Goal: Information Seeking & Learning: Find specific fact

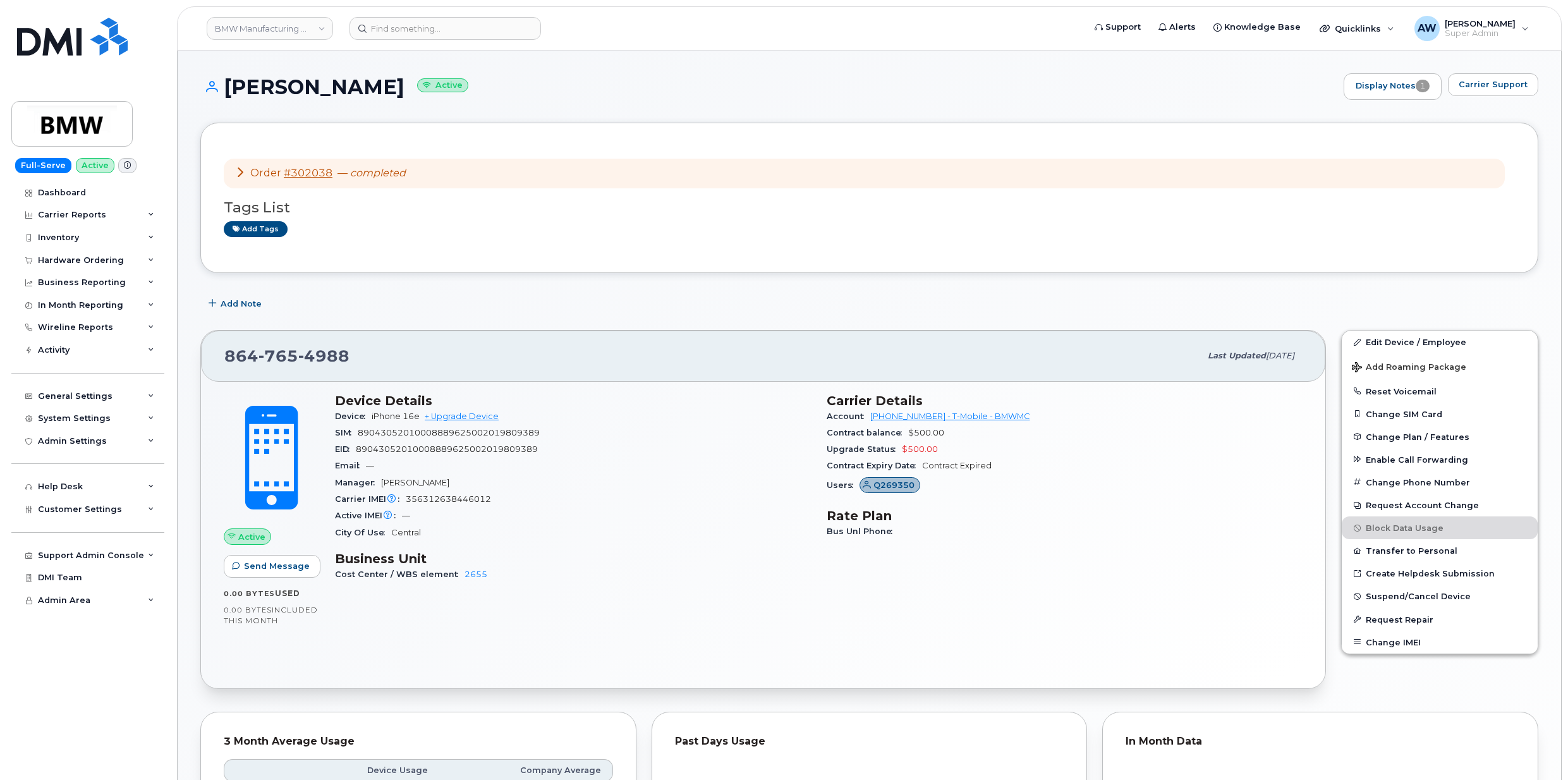
scroll to position [572, 0]
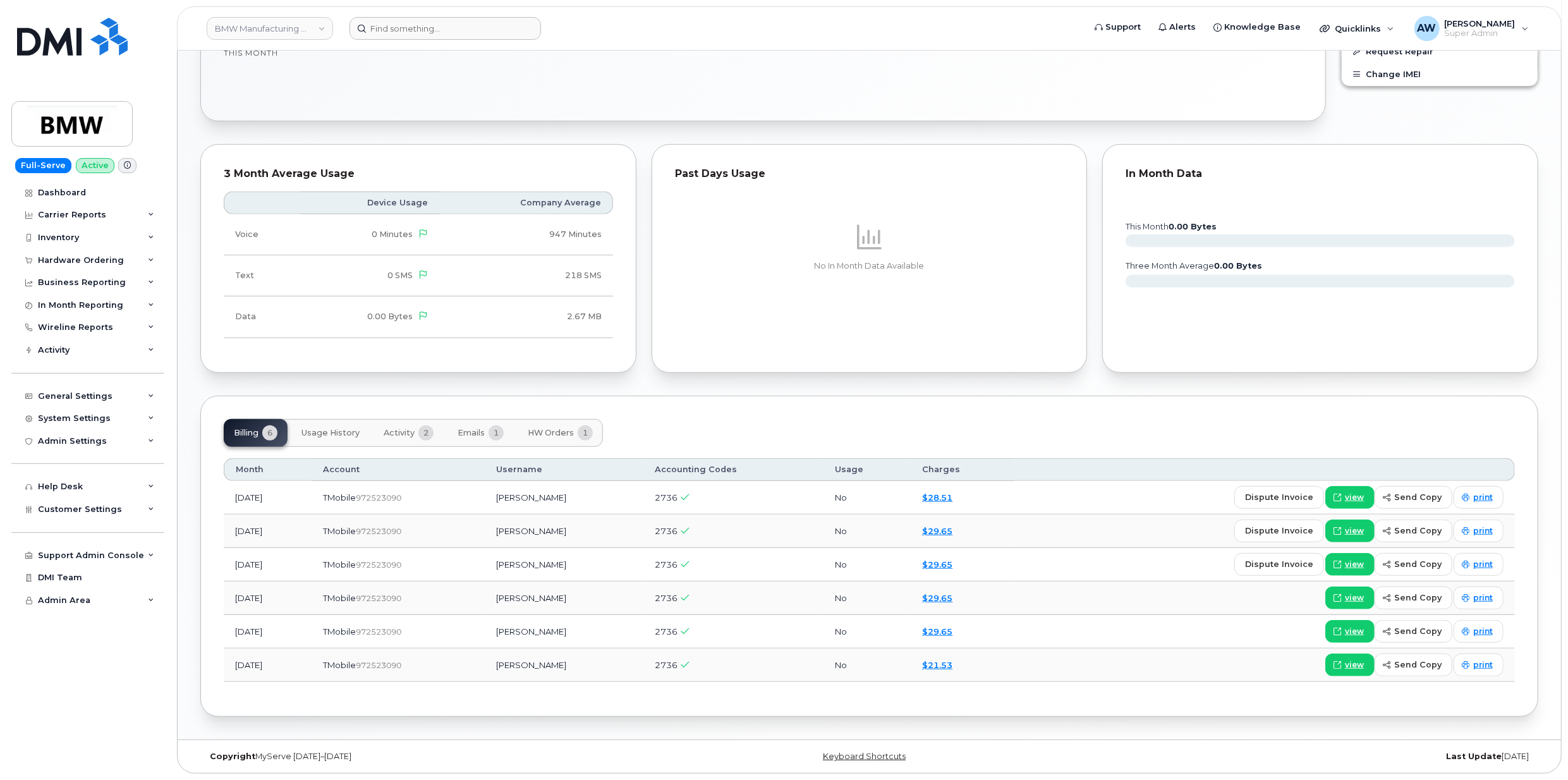
click at [465, 39] on header "BMW Manufacturing Co LLC Support Alerts Knowledge Base Quicklinks Suspend / Can…" at bounding box center [869, 29] width 1385 height 45
click at [455, 32] on input at bounding box center [445, 28] width 191 height 22
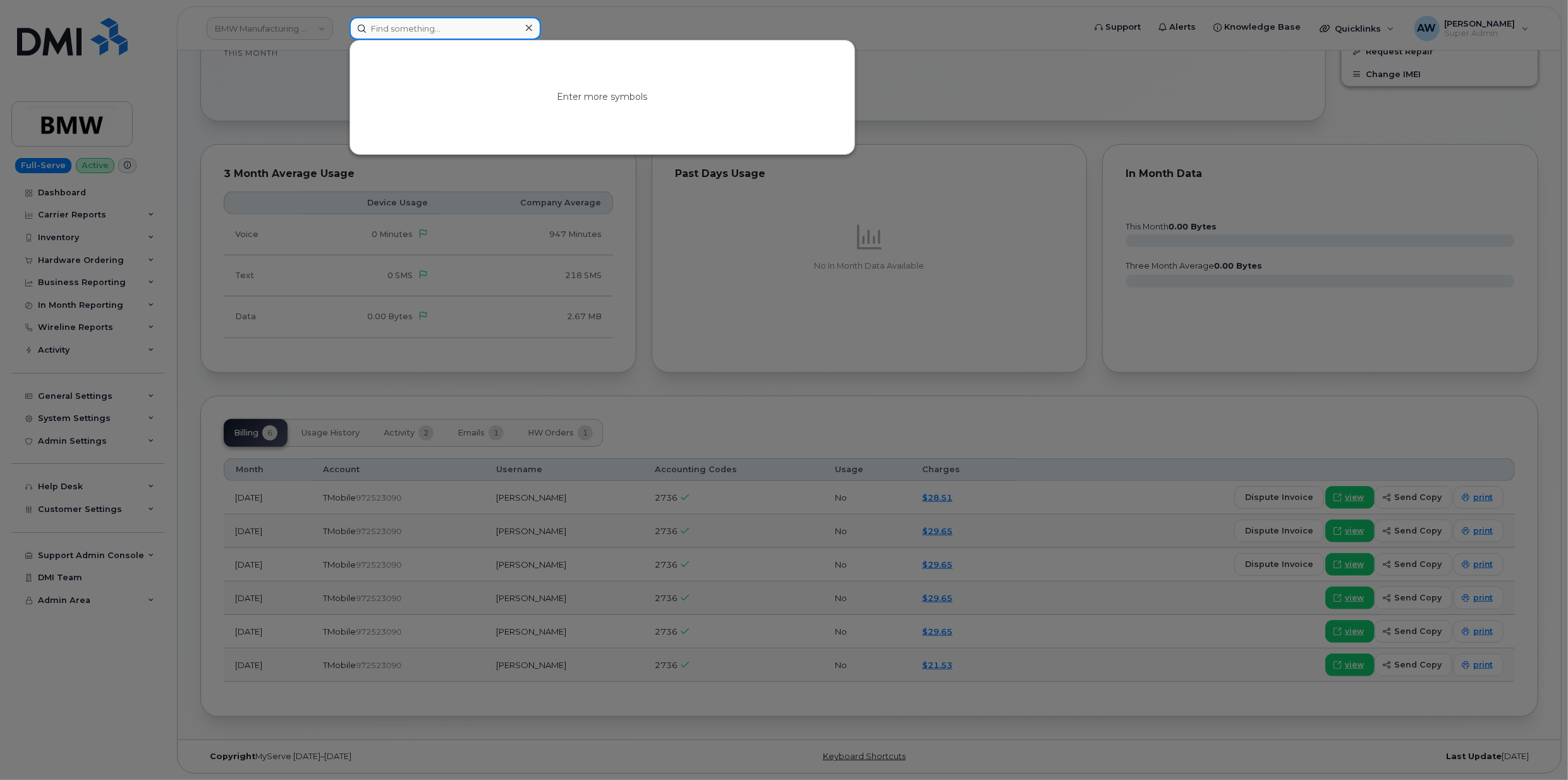
paste input "2066772230"
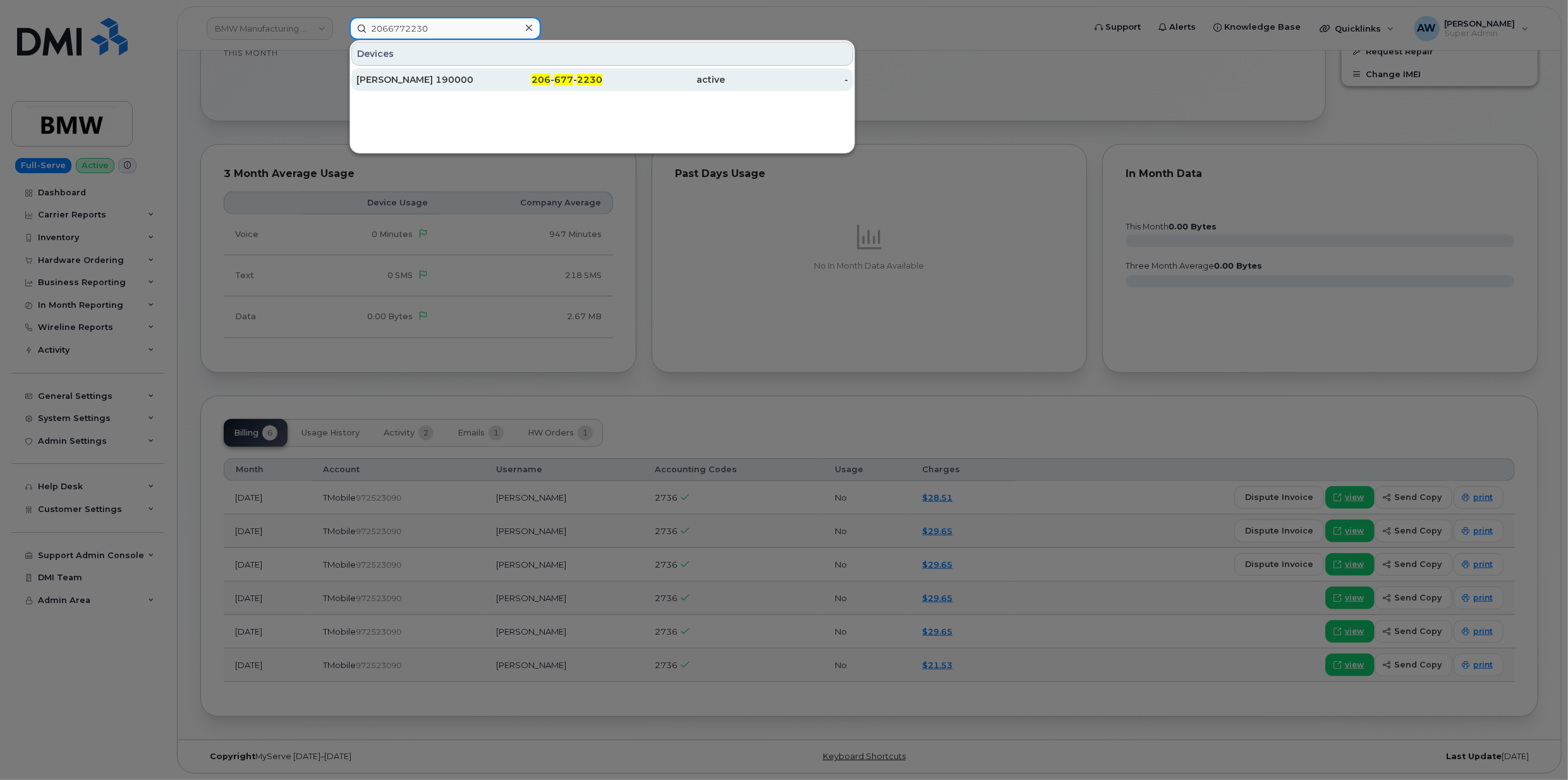
type input "2066772230"
click at [448, 70] on div "[PERSON_NAME] 190000" at bounding box center [417, 79] width 123 height 22
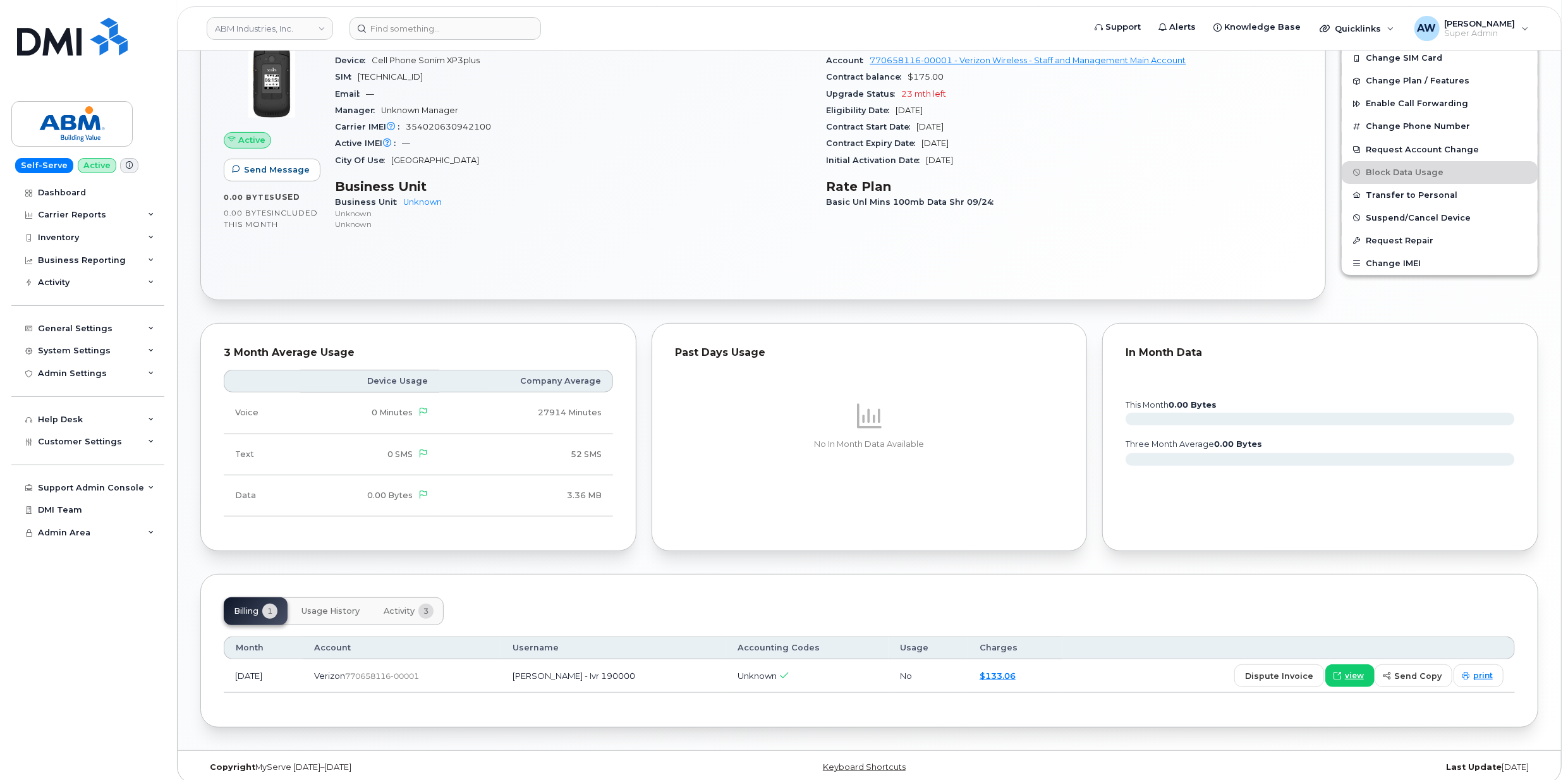
scroll to position [389, 0]
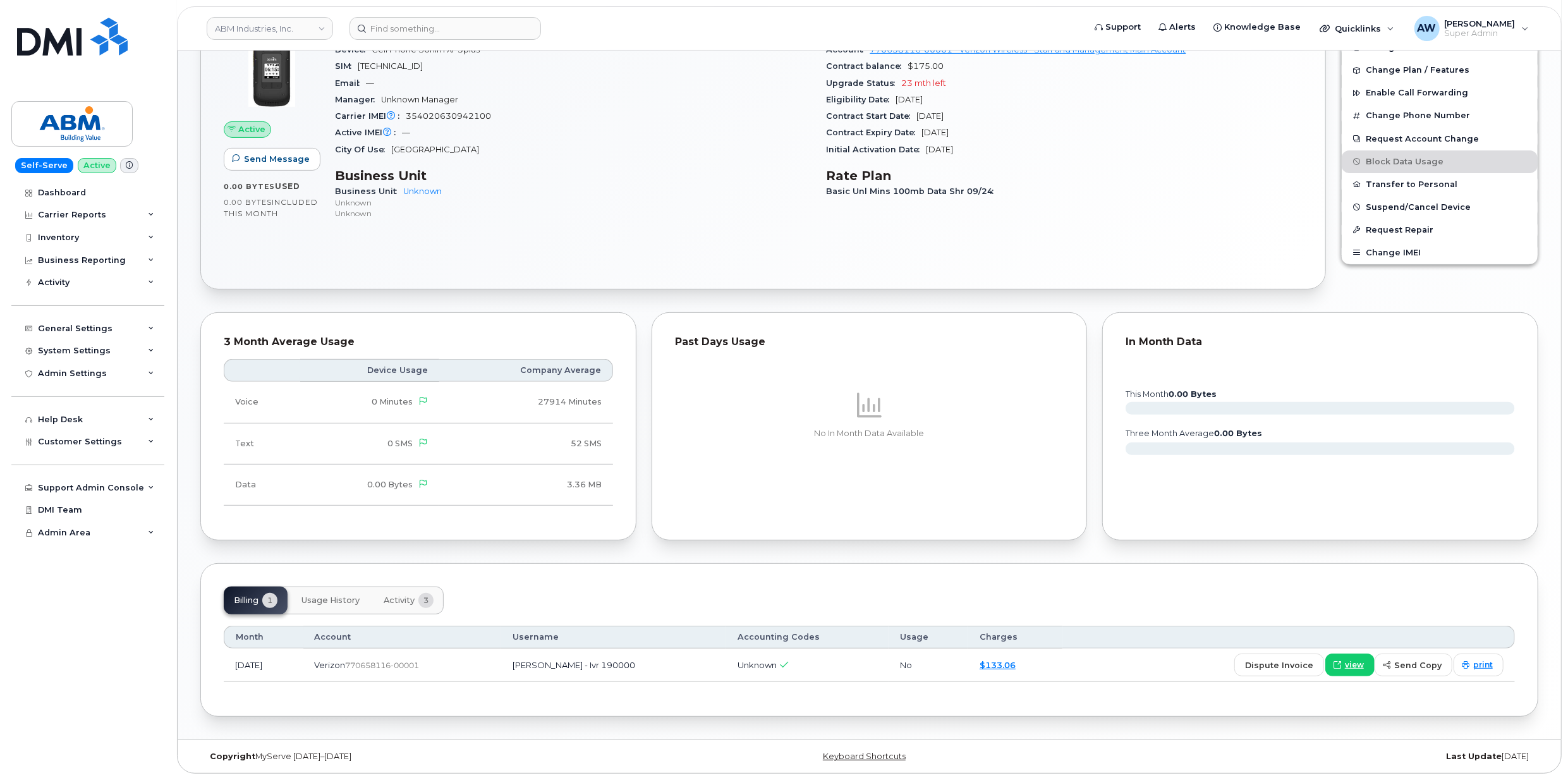
click at [1351, 677] on td "dispute invoice view send copy print" at bounding box center [1288, 665] width 452 height 34
click at [1351, 668] on span "view" at bounding box center [1354, 665] width 19 height 12
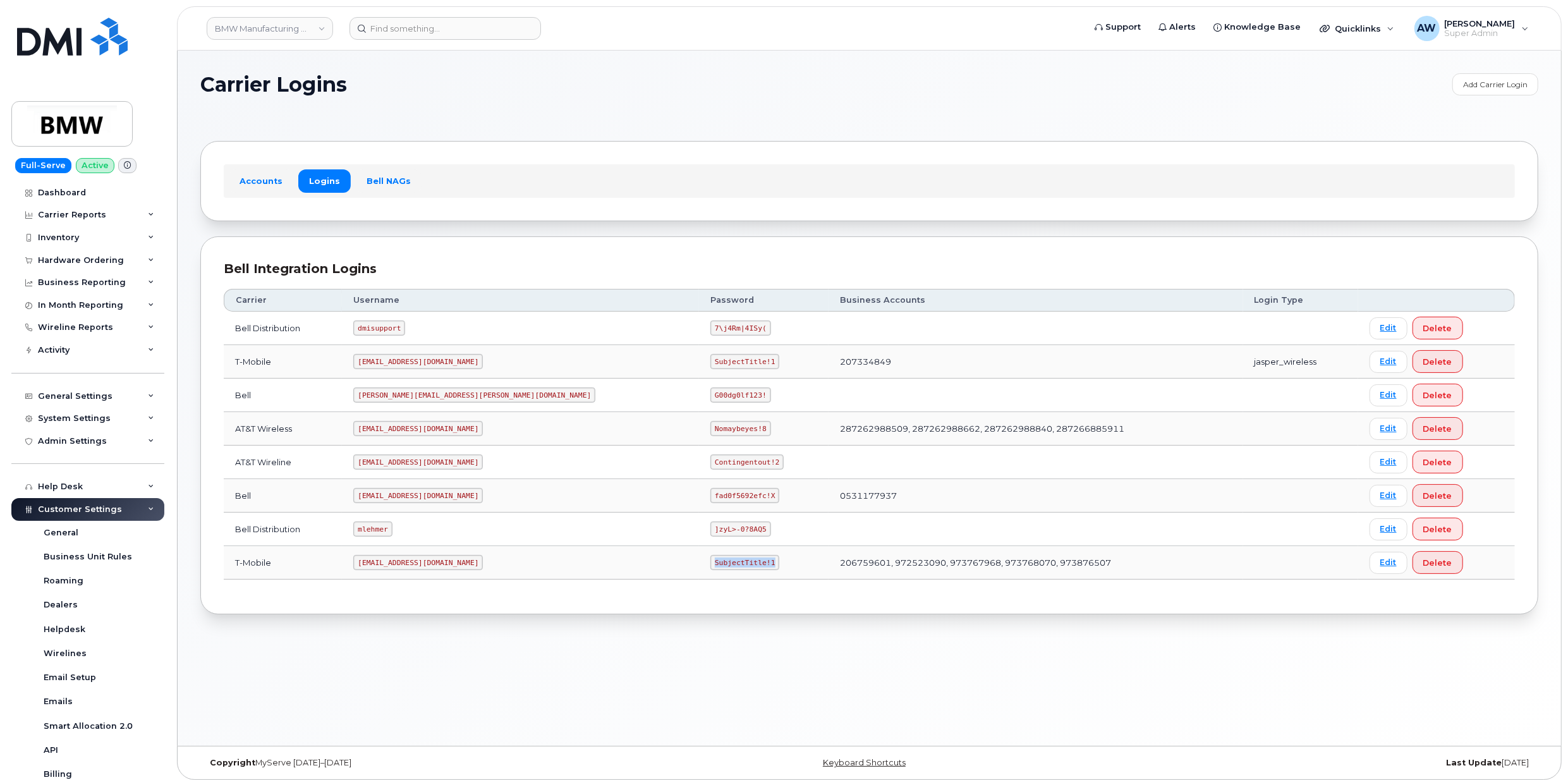
scroll to position [193, 0]
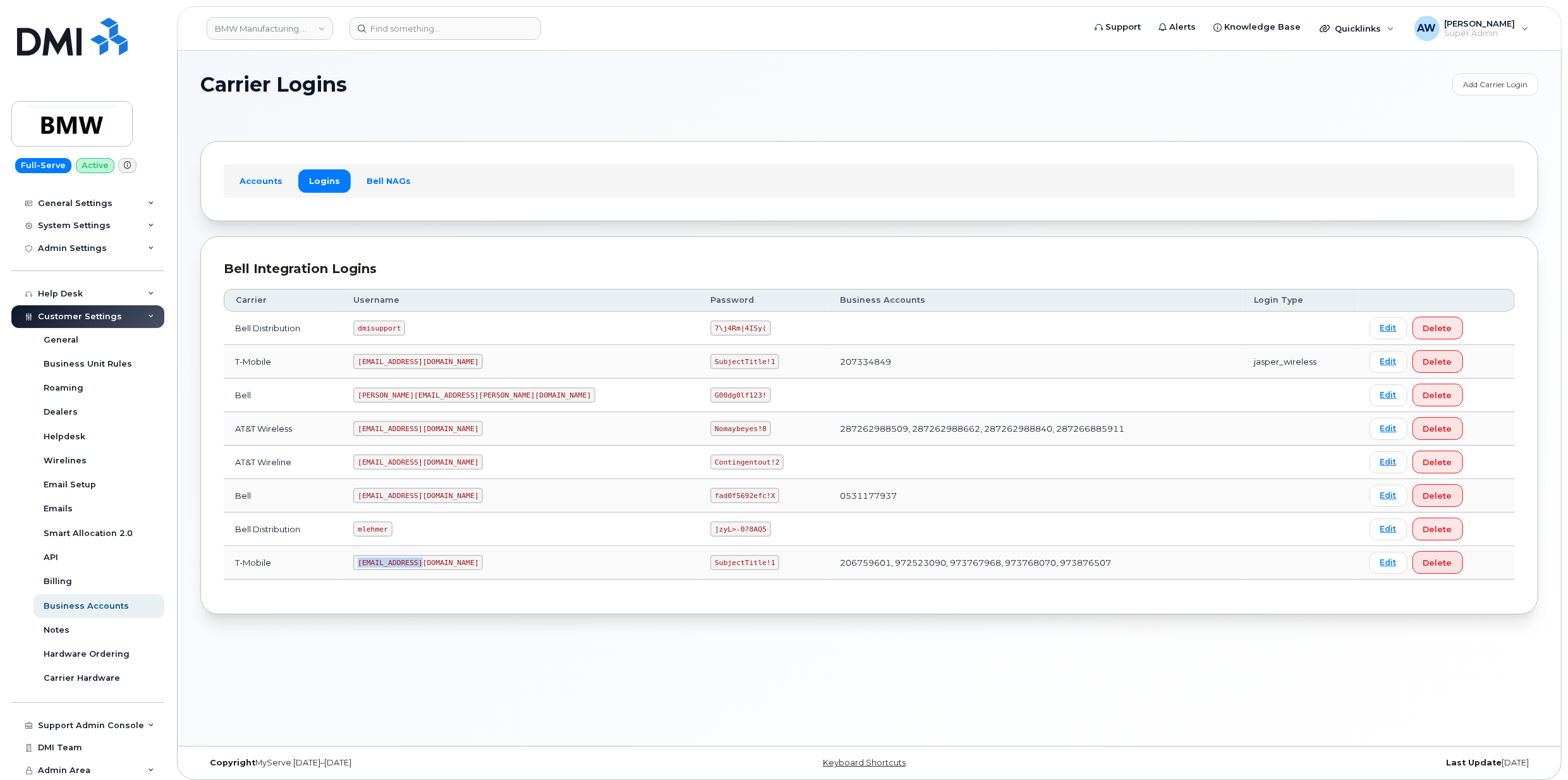
drag, startPoint x: 383, startPoint y: 569, endPoint x: 444, endPoint y: 567, distance: 61.0
click at [444, 567] on code "MS-BMW@dminc.com" at bounding box center [417, 563] width 129 height 16
drag, startPoint x: 444, startPoint y: 567, endPoint x: 383, endPoint y: 570, distance: 61.1
click at [383, 570] on code "MS-BMW@dminc.com" at bounding box center [417, 563] width 129 height 16
copy code "MS-BMW@dminc.com"
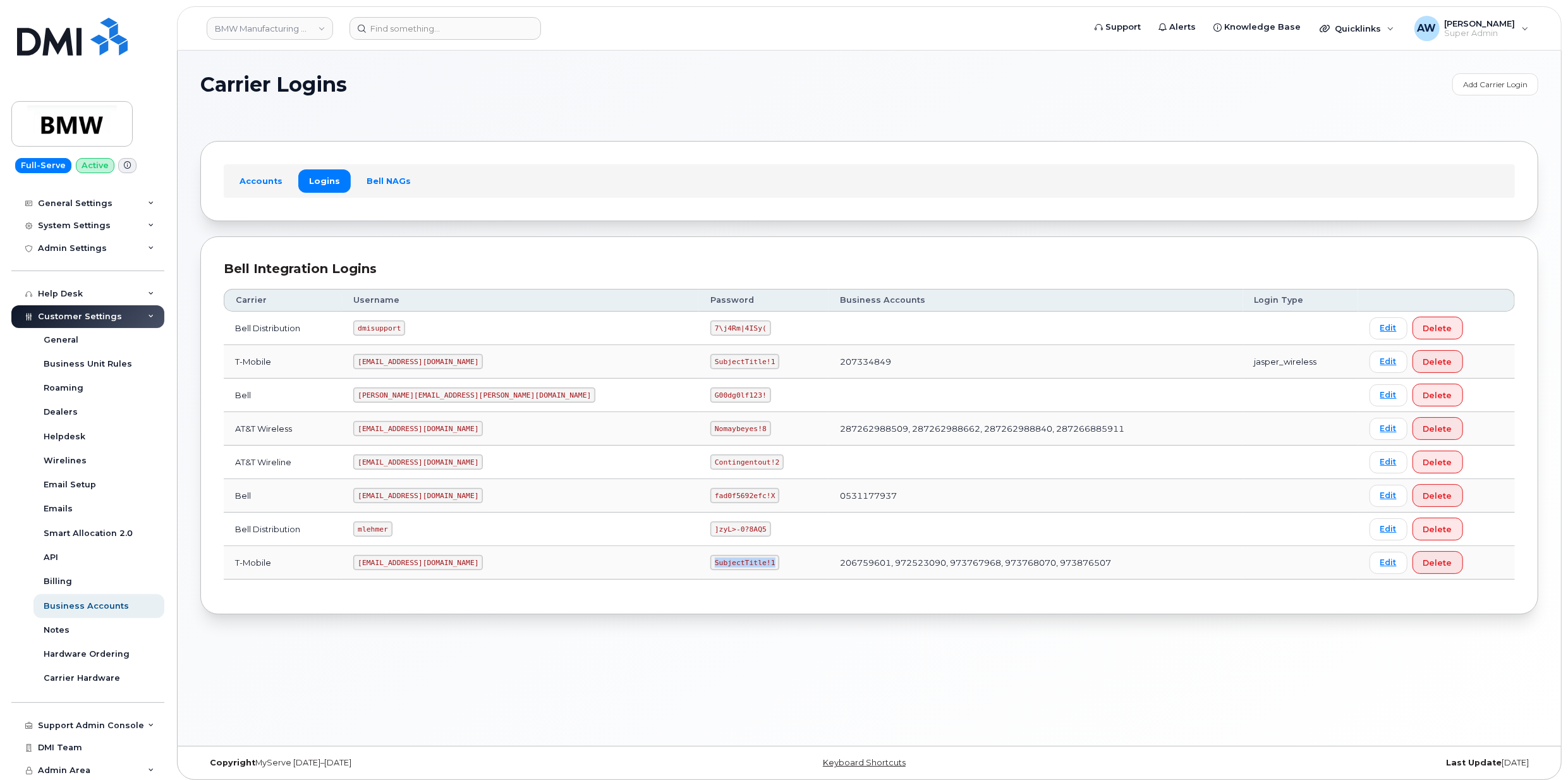
drag, startPoint x: 568, startPoint y: 570, endPoint x: 624, endPoint y: 570, distance: 56.0
click at [711, 570] on code "SubjectTitle!1" at bounding box center [745, 563] width 69 height 16
copy code "SubjectTitle!1"
drag, startPoint x: 378, startPoint y: 430, endPoint x: 452, endPoint y: 435, distance: 74.2
click at [452, 435] on td "MS-BMW@dminc.com" at bounding box center [520, 428] width 357 height 34
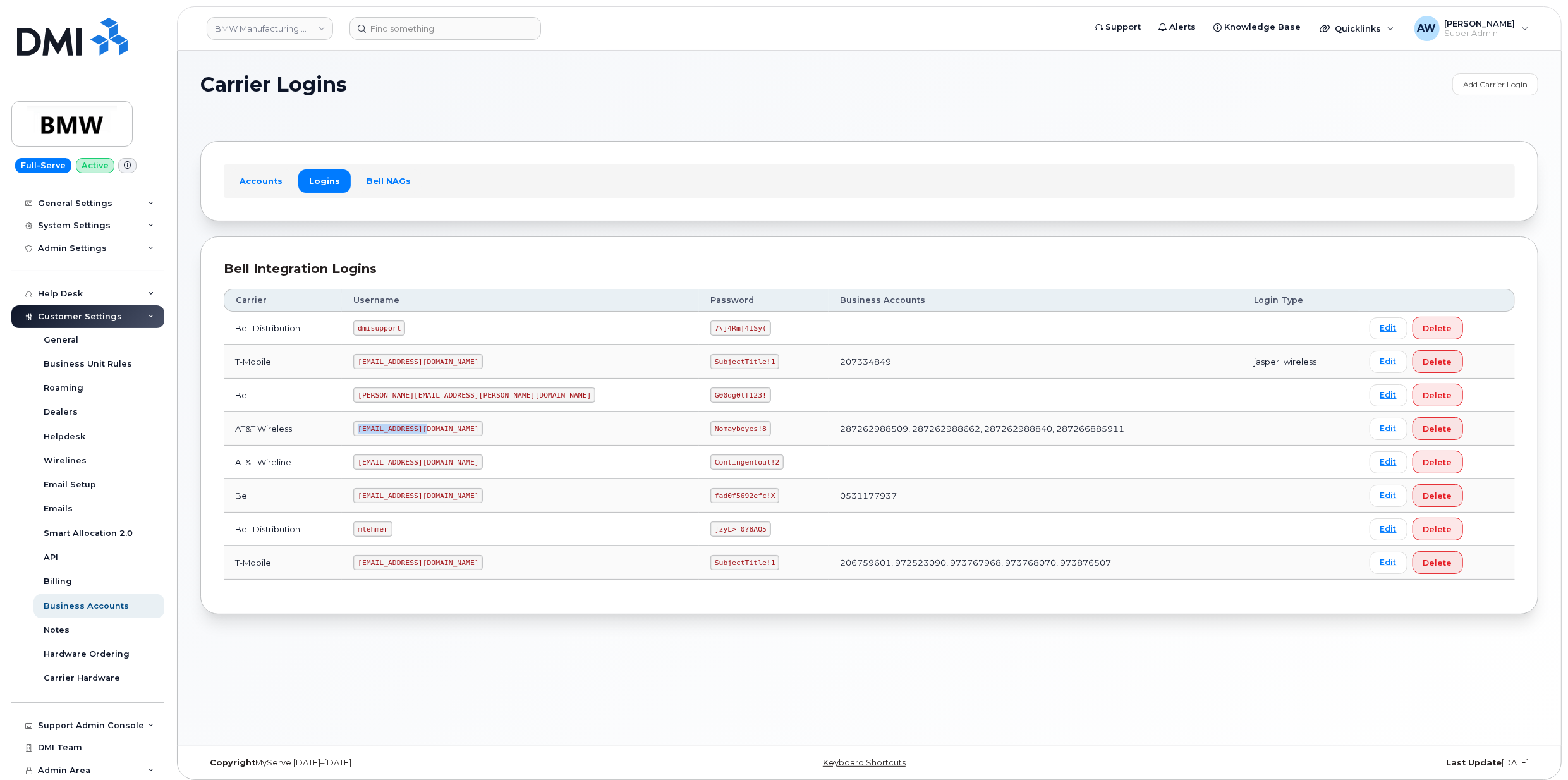
copy code "MS-BMW@dminc.com"
drag, startPoint x: 566, startPoint y: 433, endPoint x: 619, endPoint y: 436, distance: 53.1
click at [699, 436] on td "Nomaybeyes!8" at bounding box center [763, 428] width 129 height 34
copy code "Nomaybeyes!8"
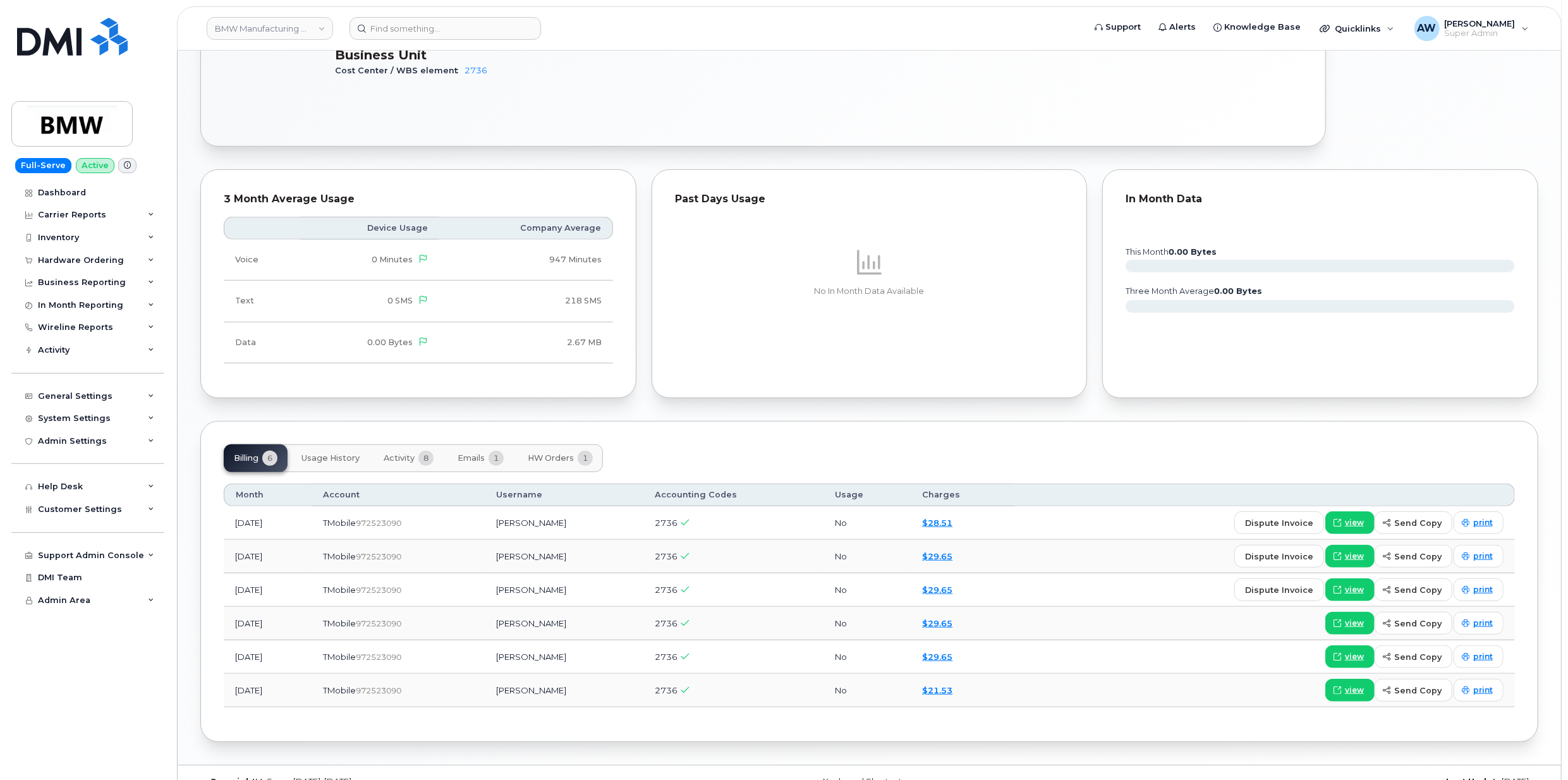
click at [556, 468] on button "HW Orders 1" at bounding box center [560, 458] width 85 height 28
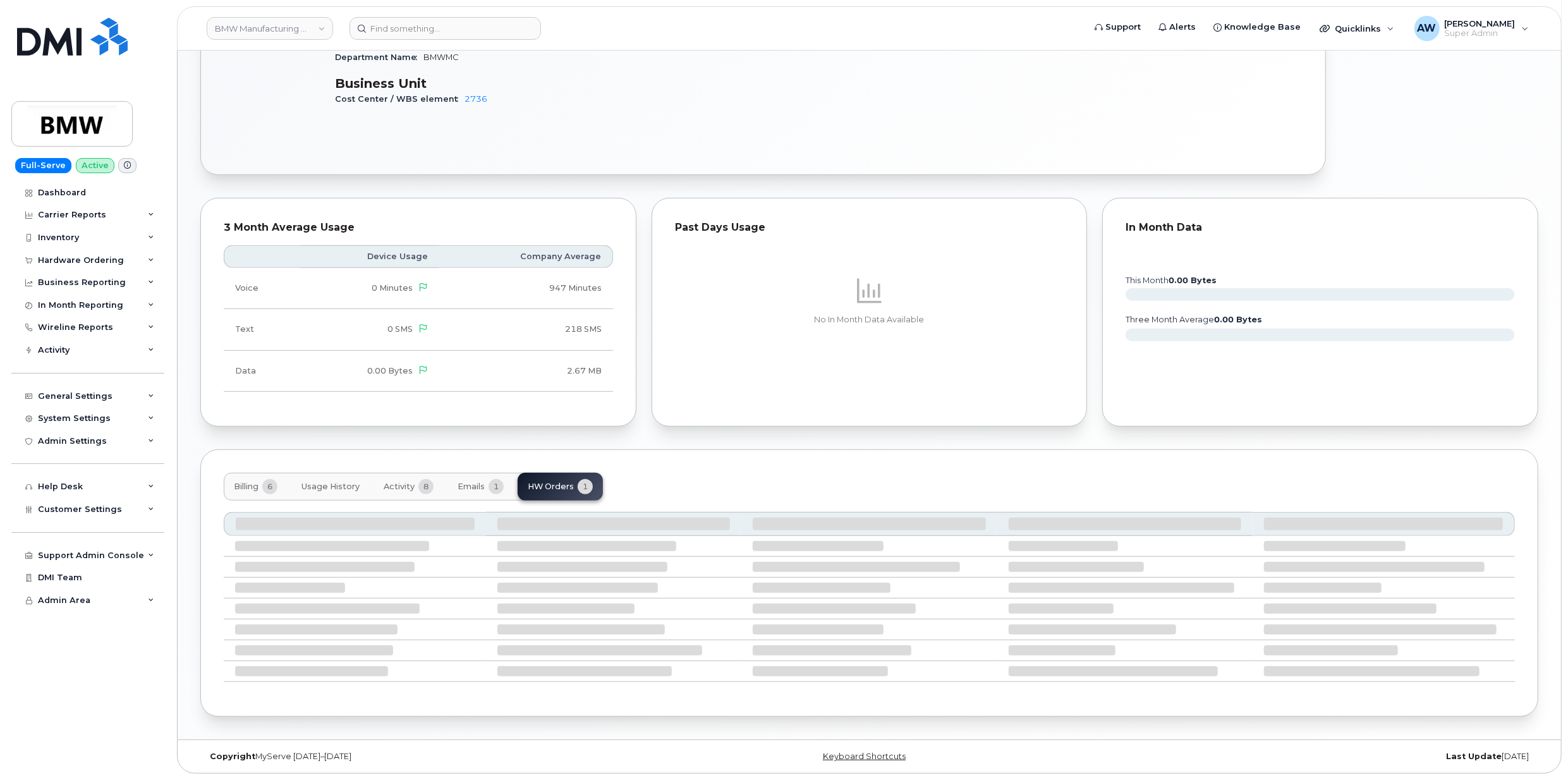
click at [403, 482] on span "Activity" at bounding box center [399, 487] width 31 height 10
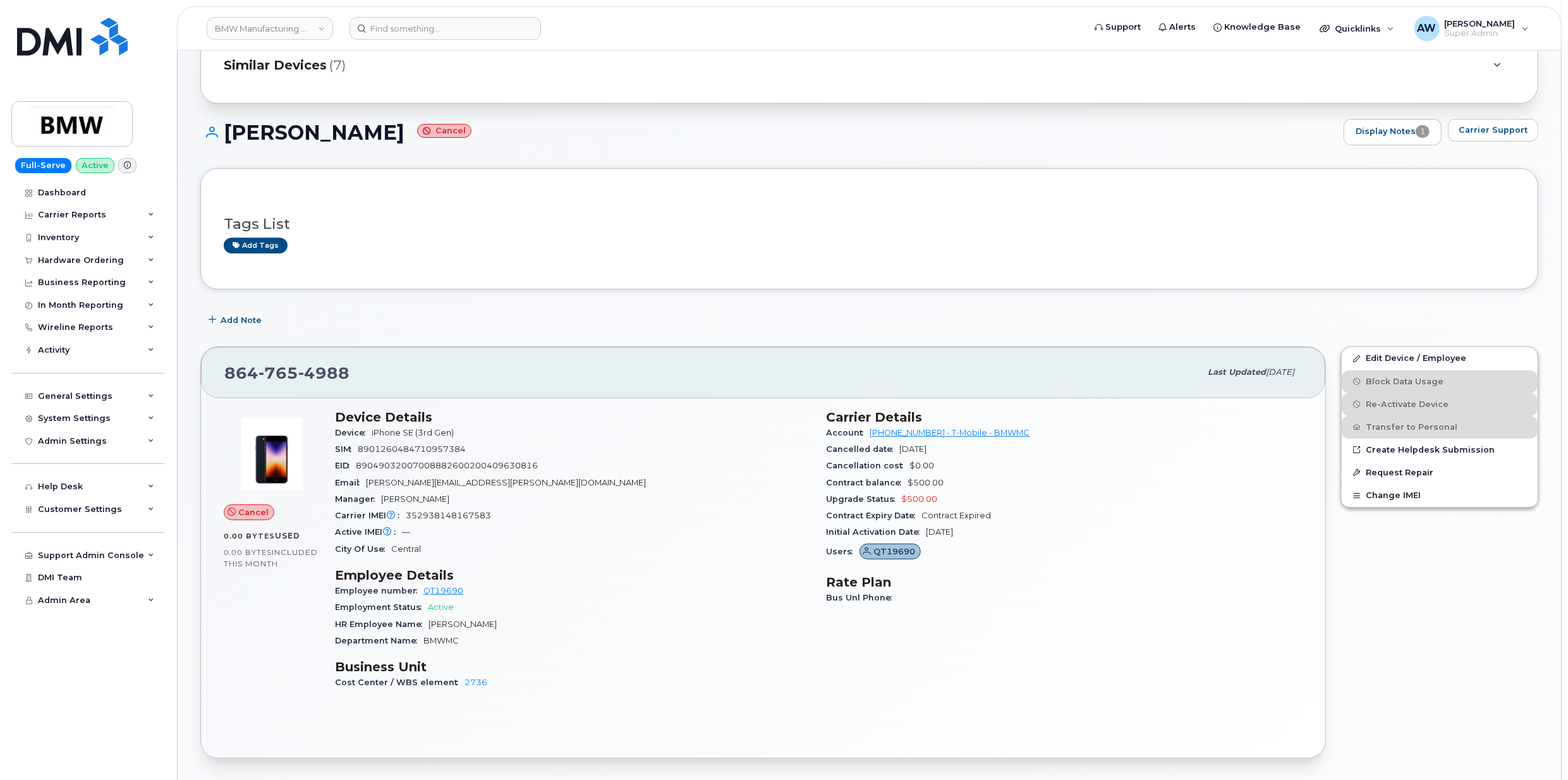
scroll to position [0, 0]
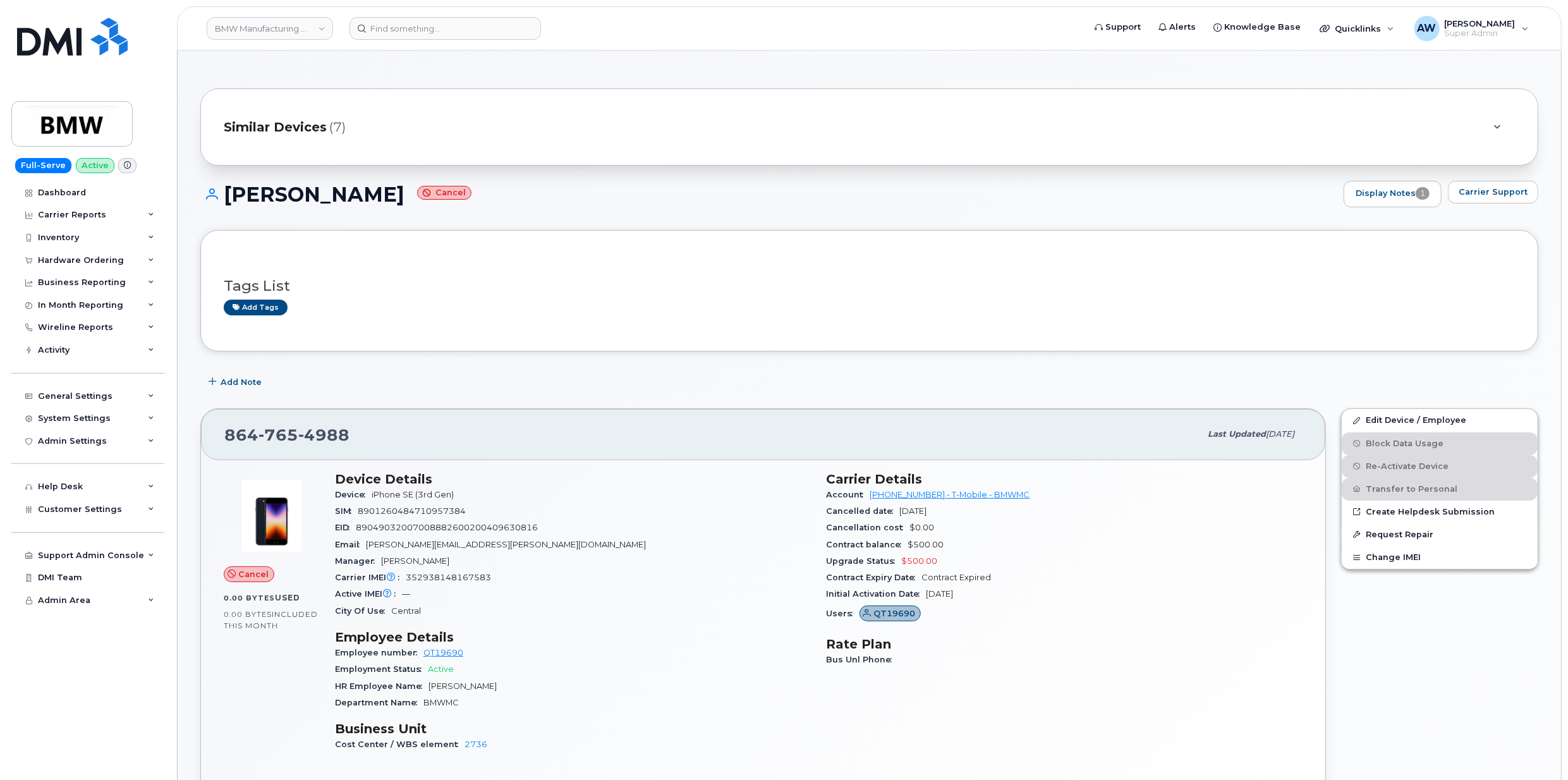
click at [1199, 159] on div "Similar Devices (7)" at bounding box center [869, 126] width 1338 height 77
click at [1080, 122] on div "Similar Devices (7)" at bounding box center [851, 126] width 1255 height 30
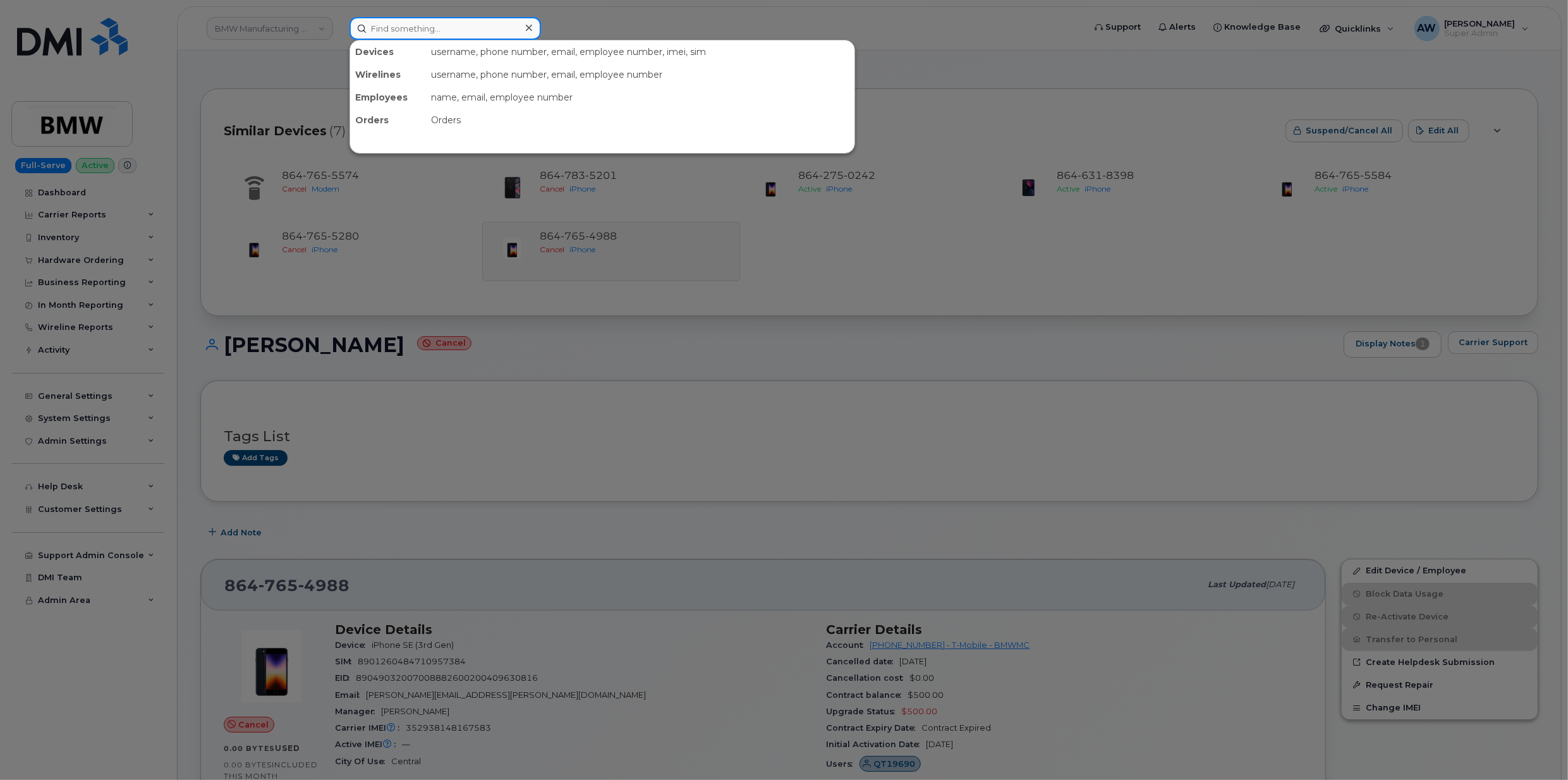
click at [384, 35] on input at bounding box center [445, 28] width 191 height 22
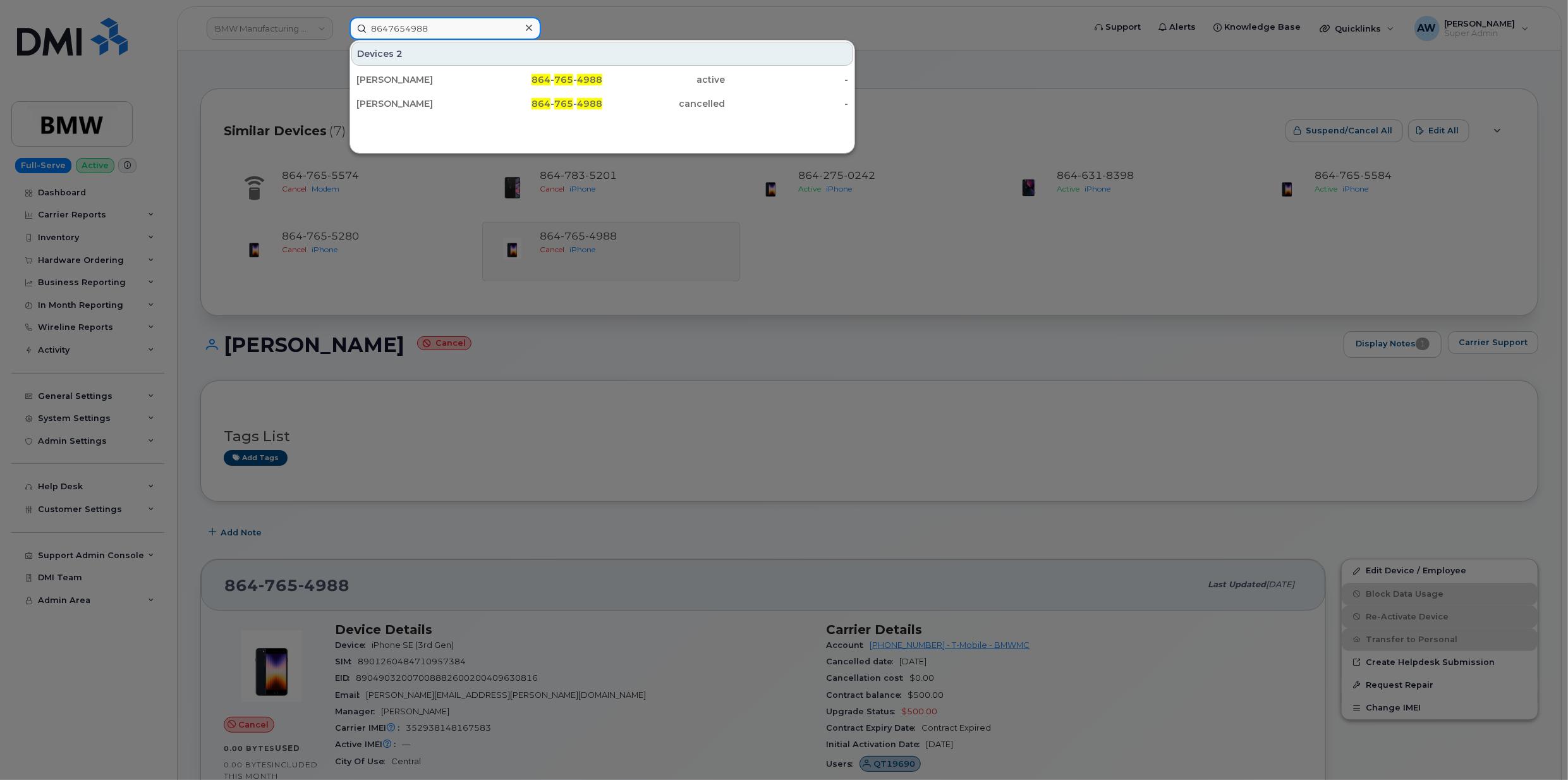
type input "8647654988"
click at [398, 79] on div "[PERSON_NAME]" at bounding box center [417, 80] width 123 height 13
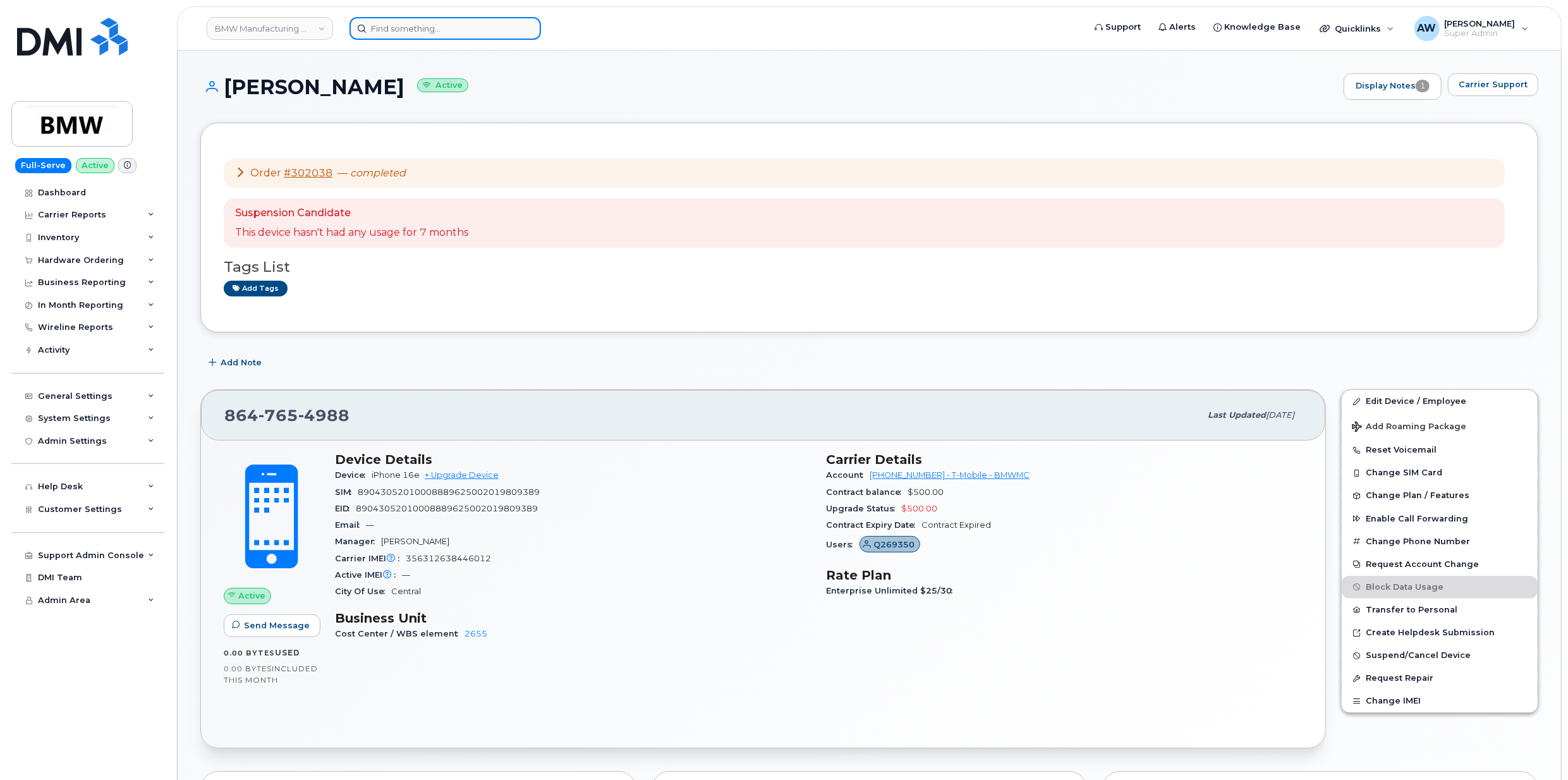
click at [473, 31] on input at bounding box center [445, 28] width 191 height 22
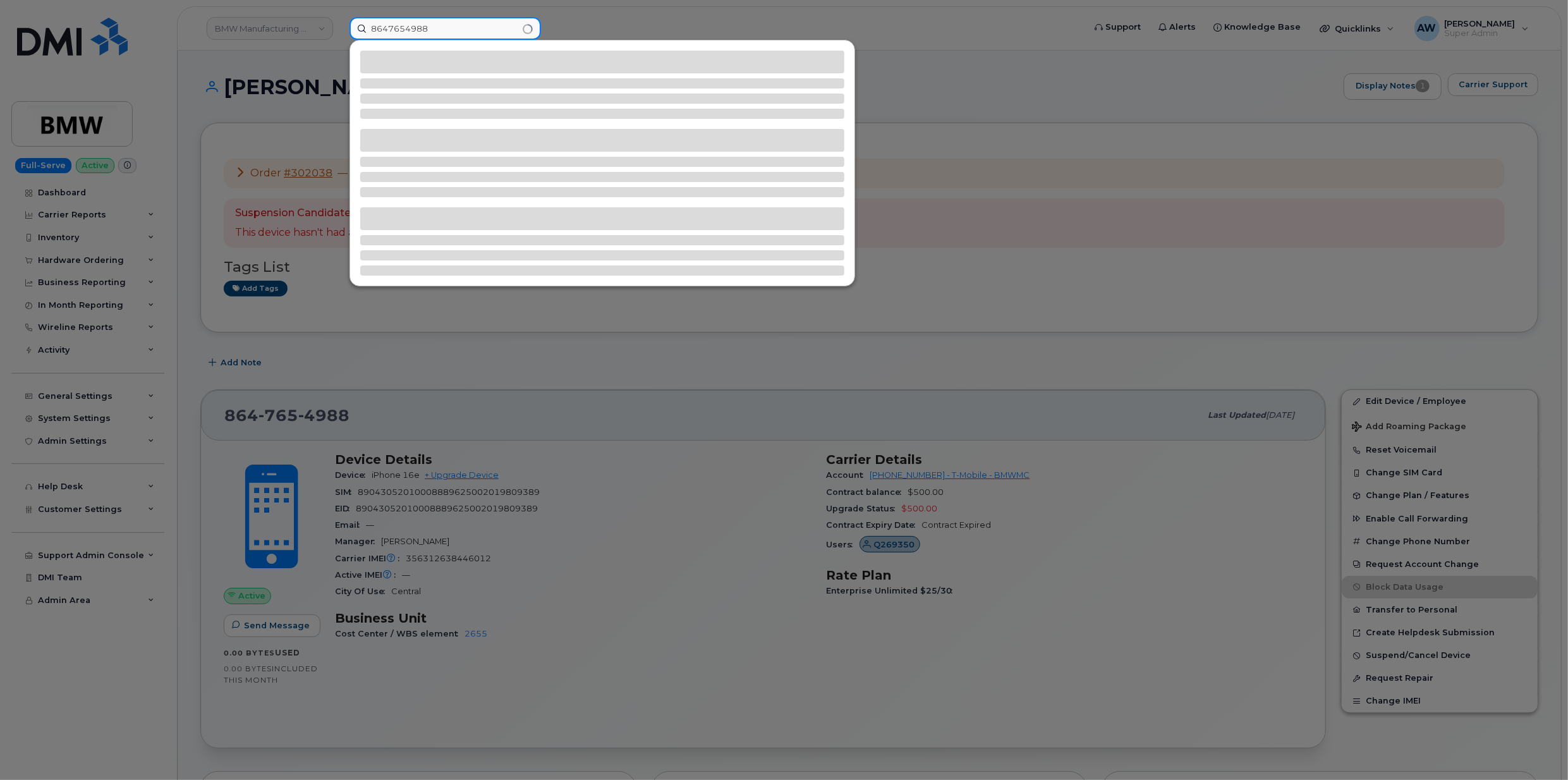
type input "8647654988"
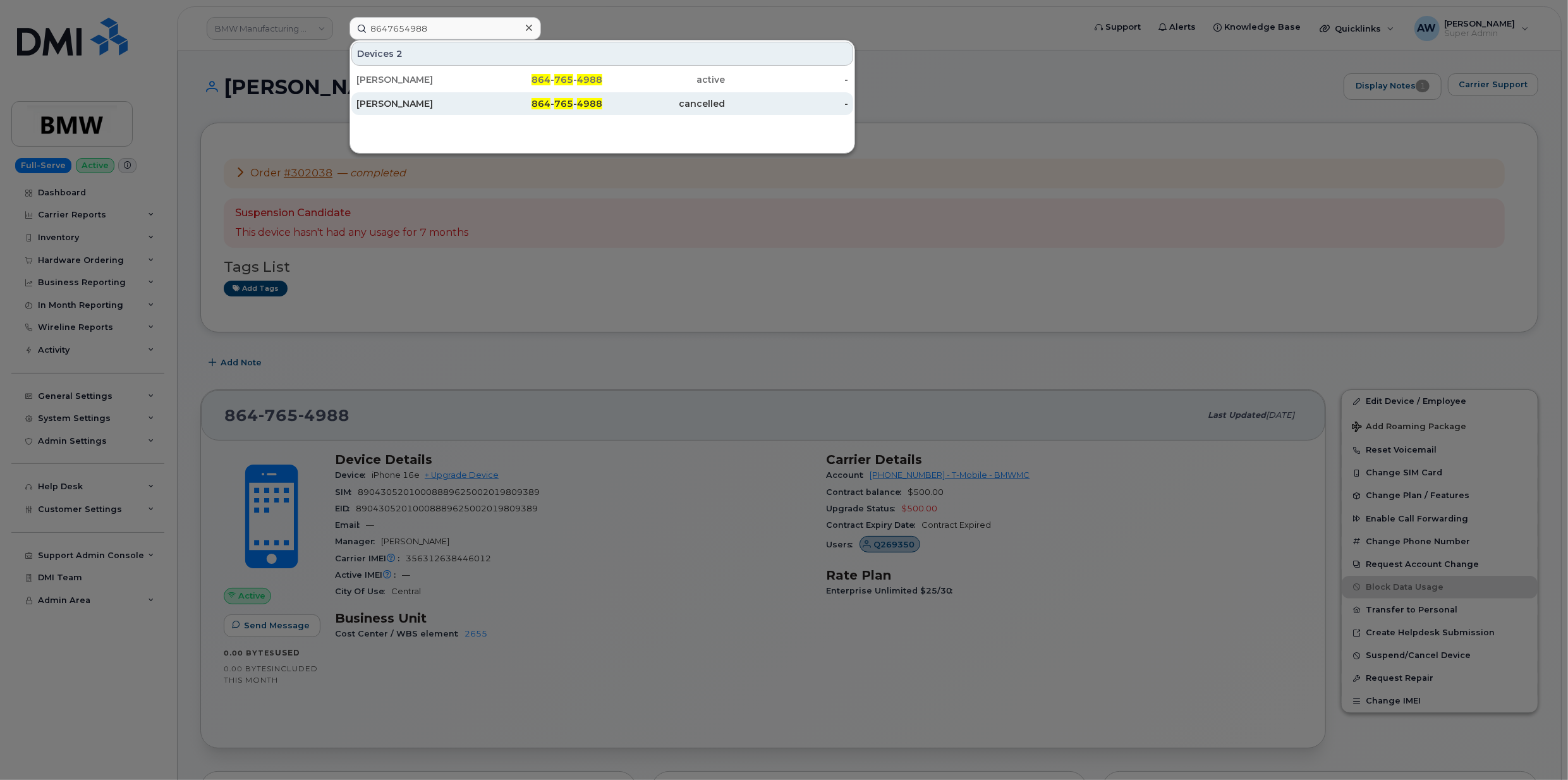
click at [476, 101] on div "[PERSON_NAME]" at bounding box center [417, 103] width 123 height 13
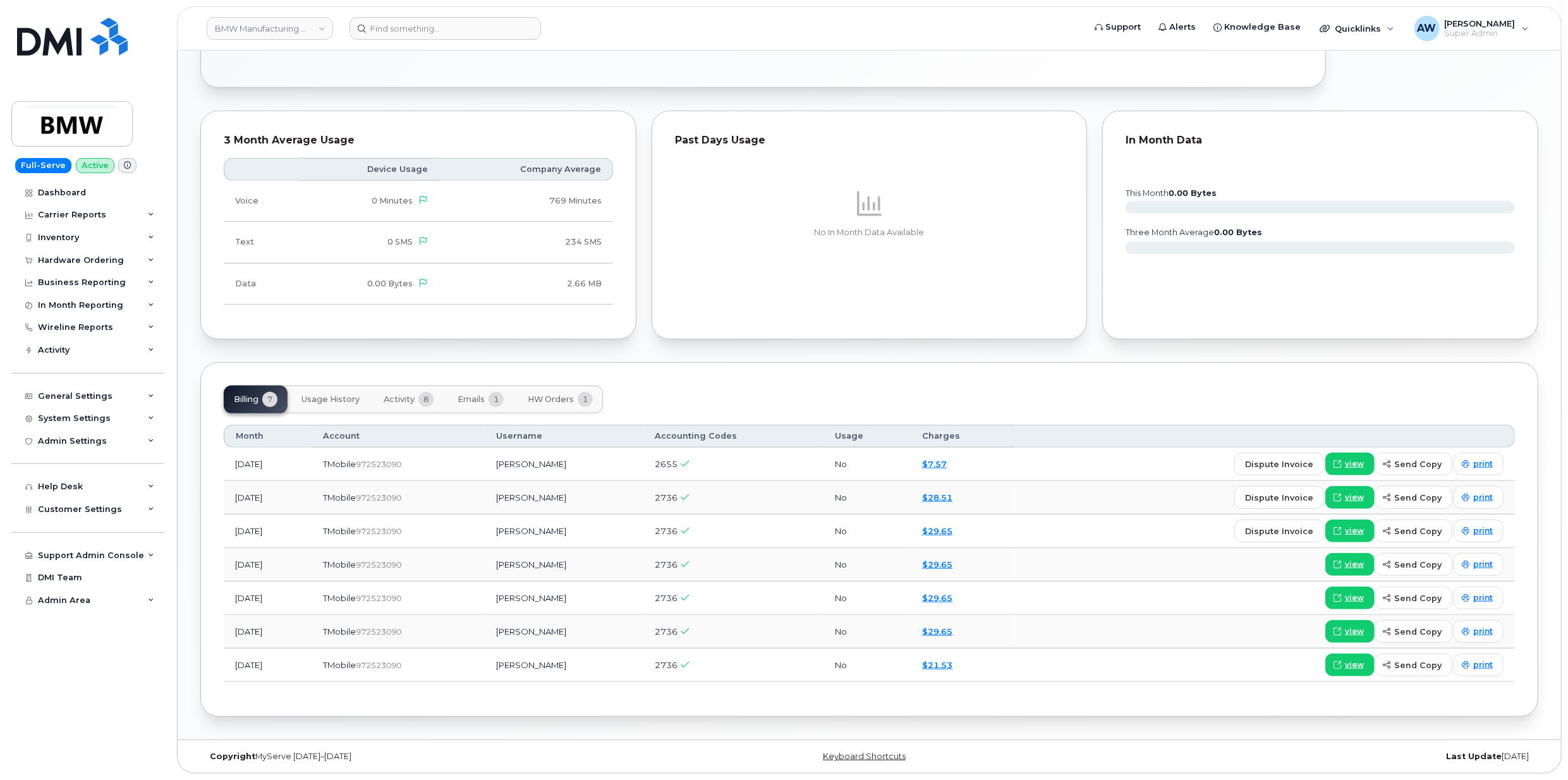
click at [417, 399] on button "Activity 8" at bounding box center [409, 399] width 70 height 28
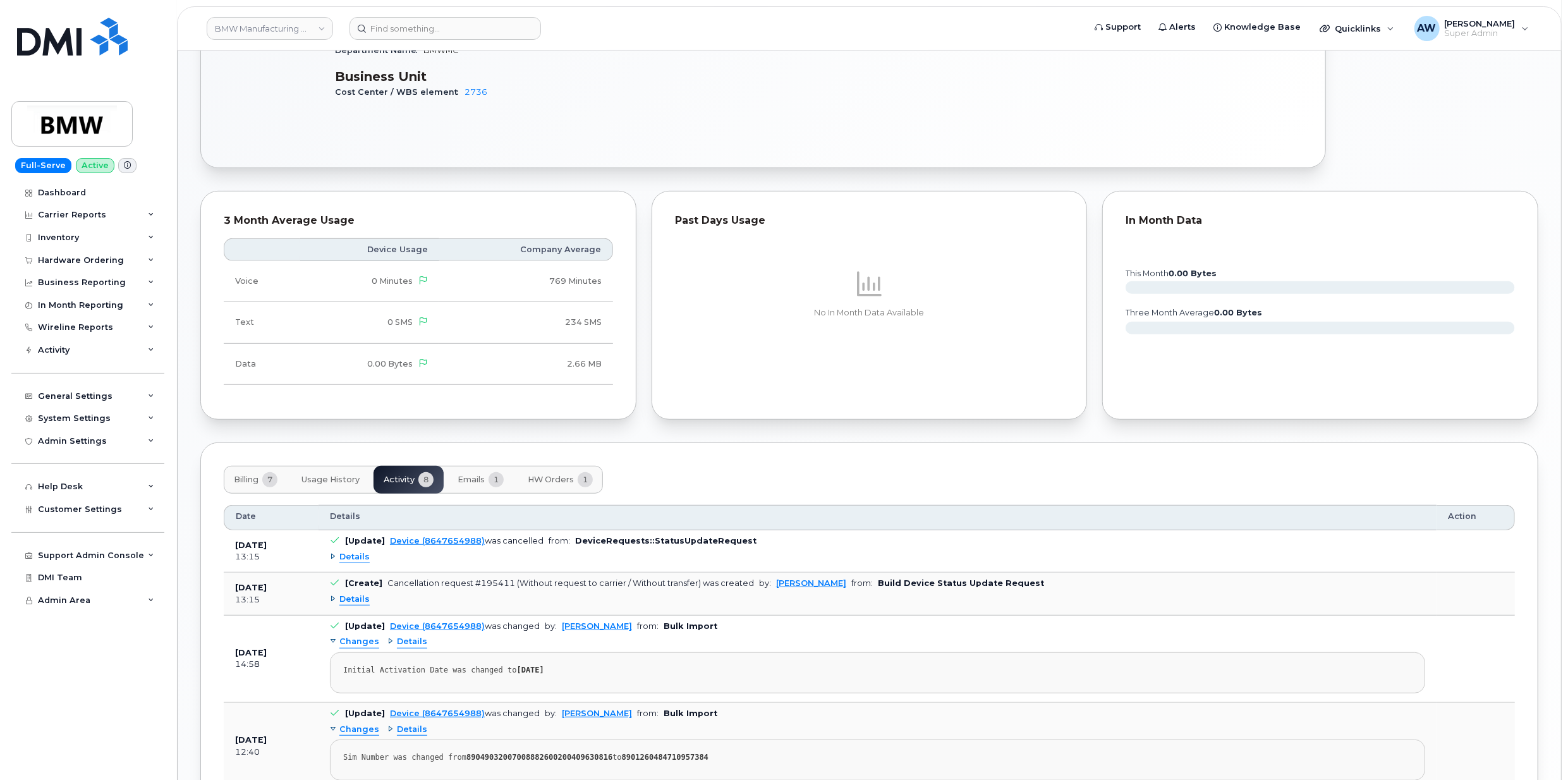
scroll to position [739, 0]
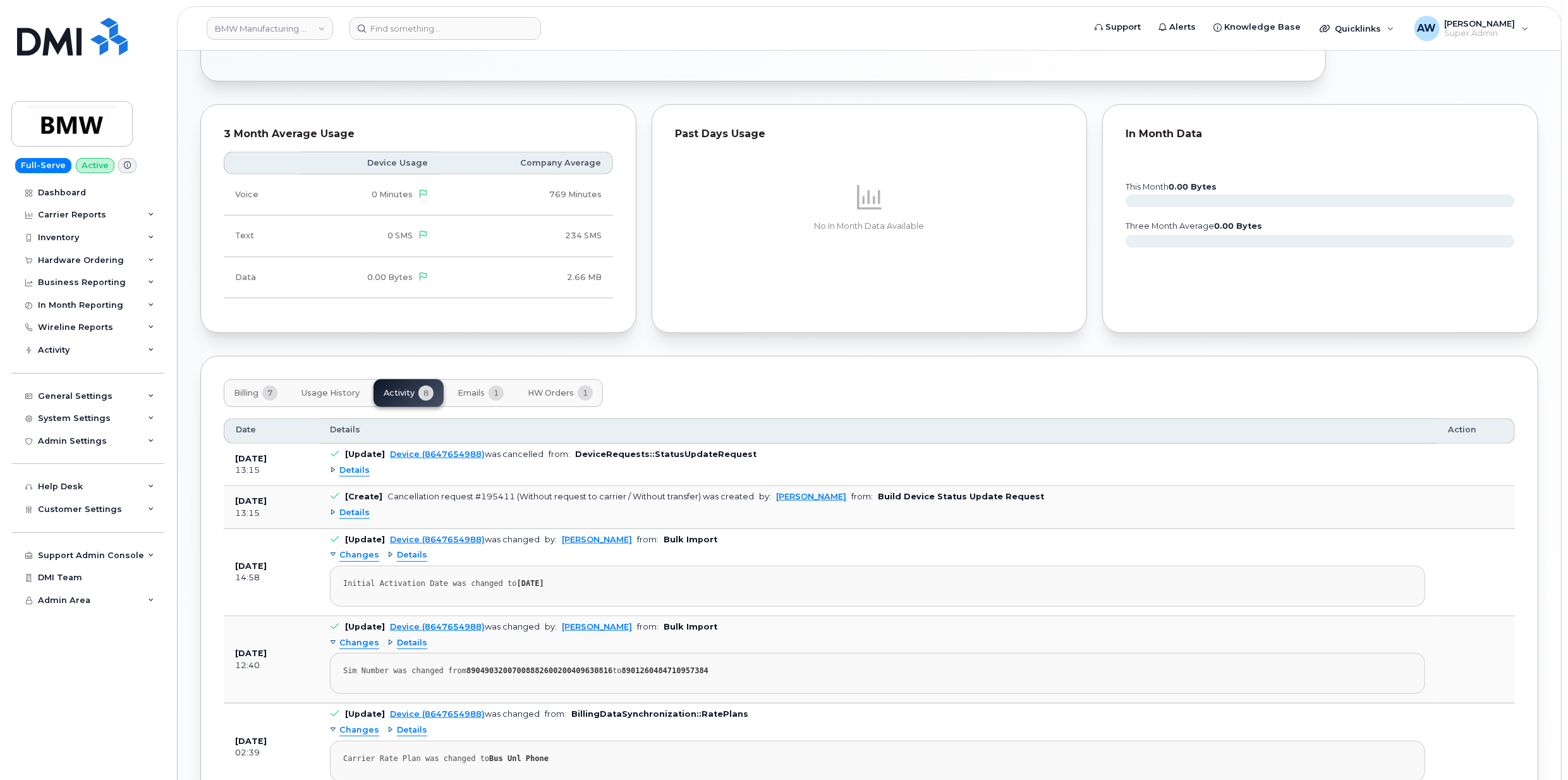
click at [354, 481] on div "Details" at bounding box center [878, 470] width 1095 height 20
click at [357, 474] on span "Details" at bounding box center [354, 470] width 30 height 12
